Goal: Transaction & Acquisition: Purchase product/service

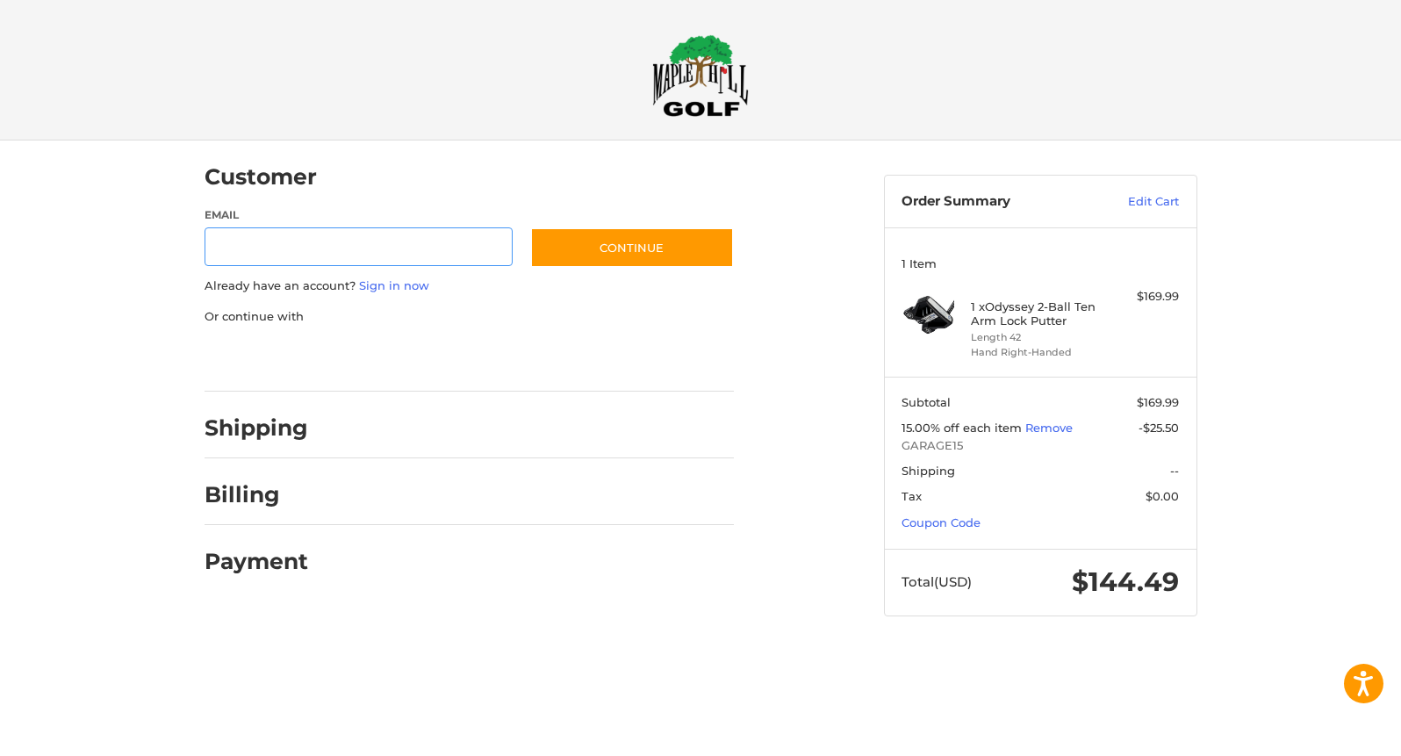
click at [0, 651] on div at bounding box center [0, 651] width 0 height 0
